Goal: Check status: Check status

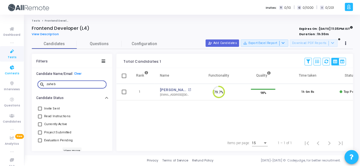
scroll to position [12, 14]
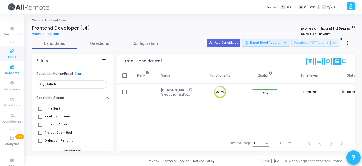
click at [1, 62] on link "Contests" at bounding box center [12, 70] width 24 height 16
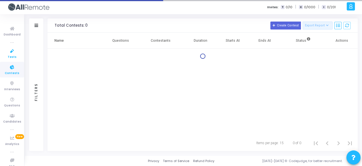
click at [10, 53] on icon at bounding box center [12, 51] width 12 height 7
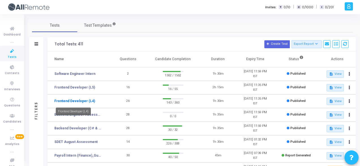
click at [72, 102] on link "Frontend Developer (L4)" at bounding box center [74, 100] width 41 height 5
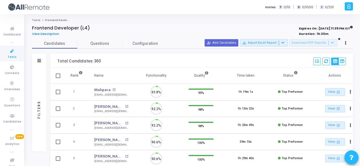
click at [40, 64] on div "Filters" at bounding box center [39, 60] width 14 height 14
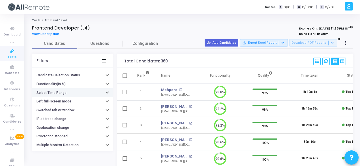
click at [65, 93] on h6 "Select Time Range" at bounding box center [52, 93] width 30 height 4
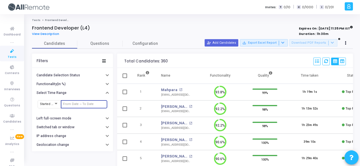
click at [76, 102] on input "text" at bounding box center [84, 103] width 42 height 3
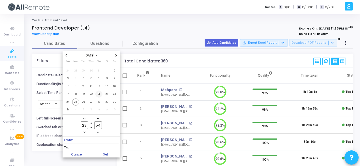
click at [100, 93] on span "21" at bounding box center [98, 93] width 7 height 7
click at [76, 102] on span "25" at bounding box center [75, 101] width 7 height 7
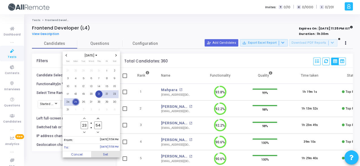
click at [111, 151] on span "Set" at bounding box center [105, 154] width 29 height 6
type input "[DATE] 11:54 PM - [DATE] 11:54 PM"
